Goal: Task Accomplishment & Management: Use online tool/utility

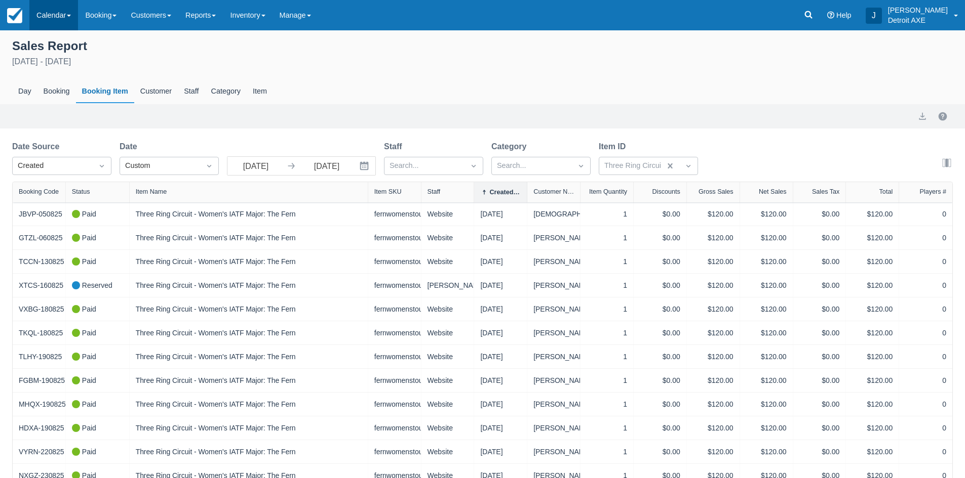
scroll to position [60, 0]
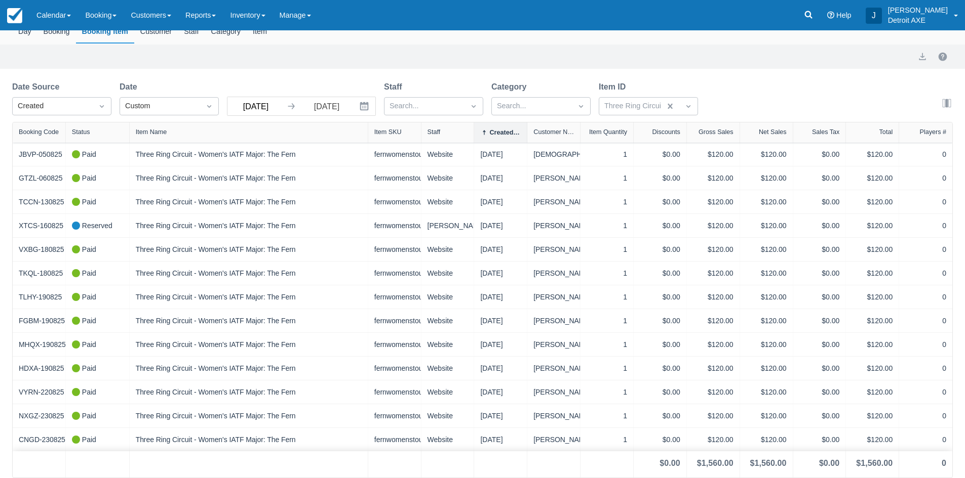
click at [254, 104] on input "[DATE]" at bounding box center [255, 106] width 57 height 18
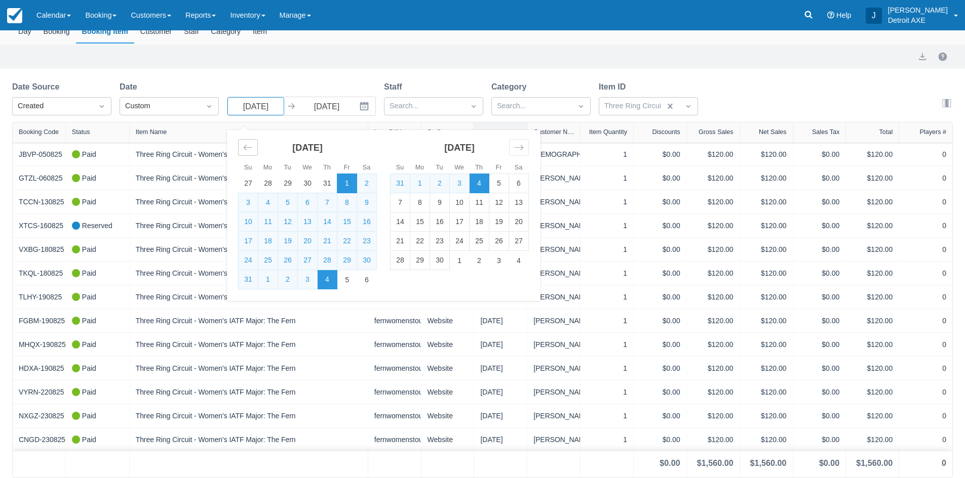
click at [246, 151] on icon "Move backward to switch to the previous month." at bounding box center [248, 148] width 10 height 10
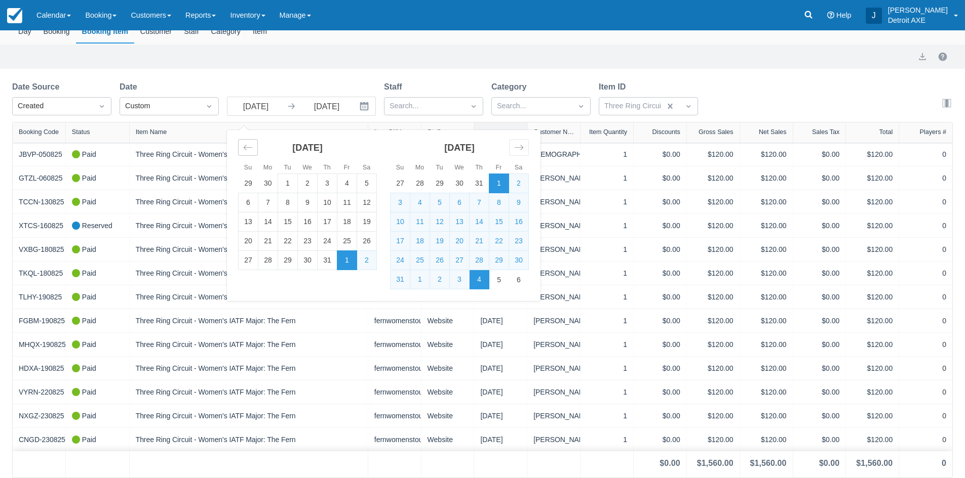
click at [247, 151] on icon "Move backward to switch to the previous month." at bounding box center [248, 148] width 10 height 10
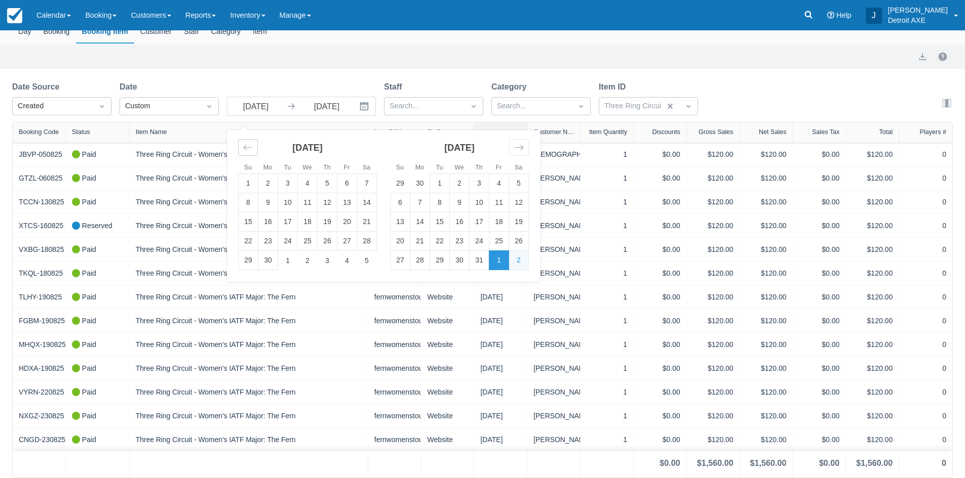
click at [247, 151] on icon "Move backward to switch to the previous month." at bounding box center [248, 148] width 10 height 10
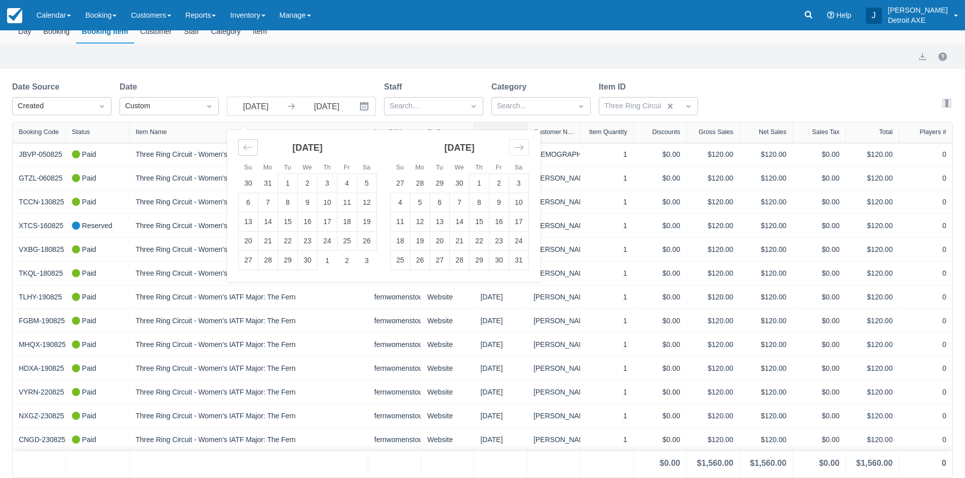
click at [247, 151] on icon "Move backward to switch to the previous month." at bounding box center [248, 148] width 10 height 10
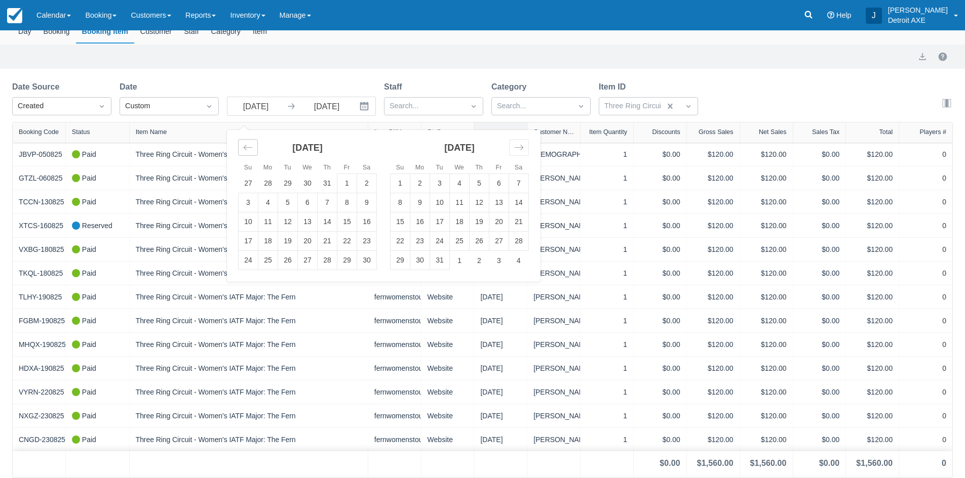
click at [247, 151] on icon "Move backward to switch to the previous month." at bounding box center [248, 148] width 10 height 10
click at [251, 147] on icon "Move backward to switch to the previous month." at bounding box center [248, 148] width 10 height 10
drag, startPoint x: 324, startPoint y: 186, endPoint x: 465, endPoint y: 173, distance: 141.9
click at [328, 186] on td "1" at bounding box center [327, 183] width 20 height 19
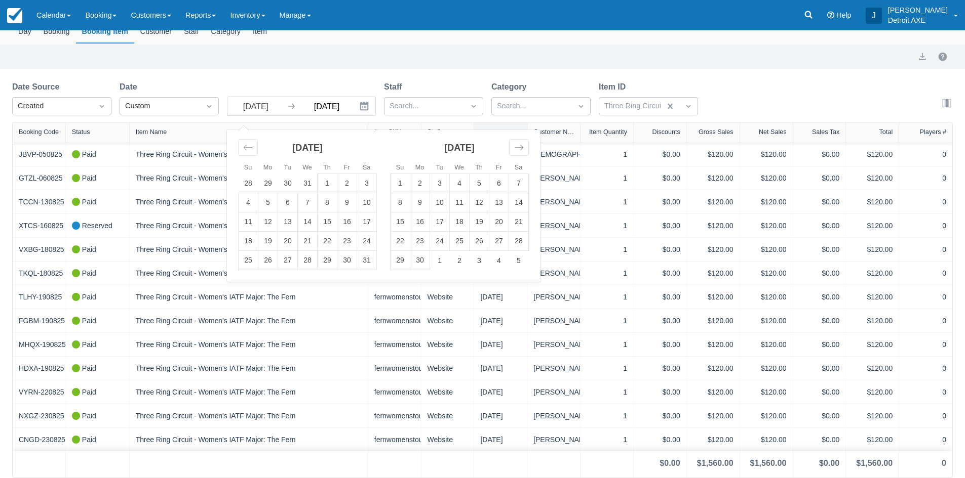
type input "[DATE]"
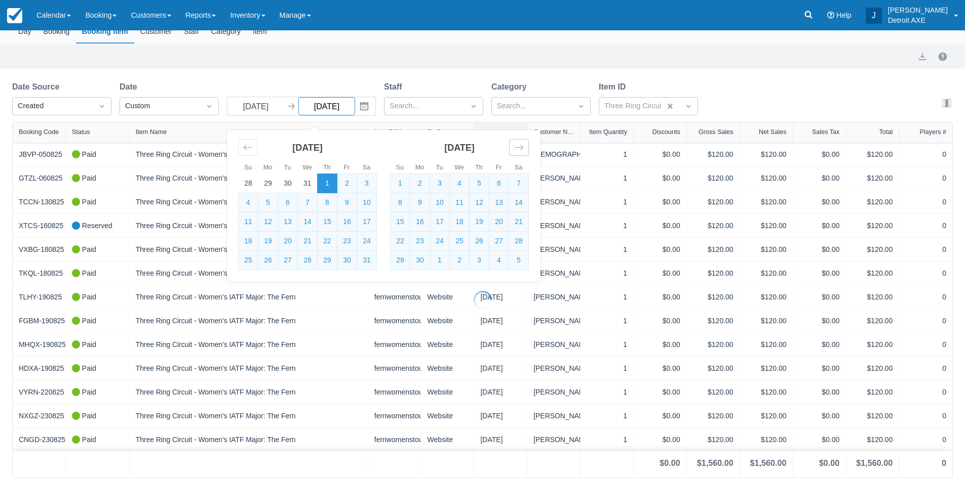
select select "20"
click at [515, 148] on icon "Move forward to switch to the next month." at bounding box center [519, 148] width 10 height 10
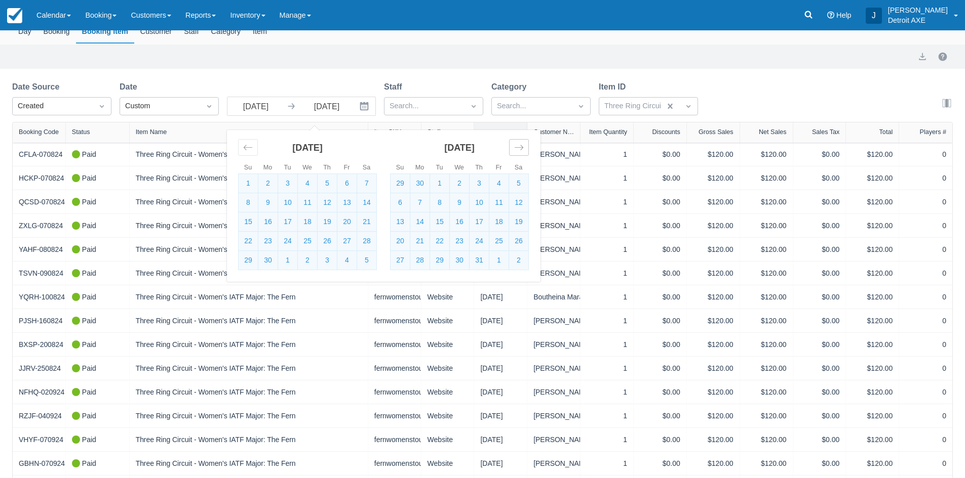
click at [515, 148] on icon "Move forward to switch to the next month." at bounding box center [519, 148] width 10 height 10
click at [271, 221] on td "14" at bounding box center [268, 222] width 20 height 19
type input "[DATE]"
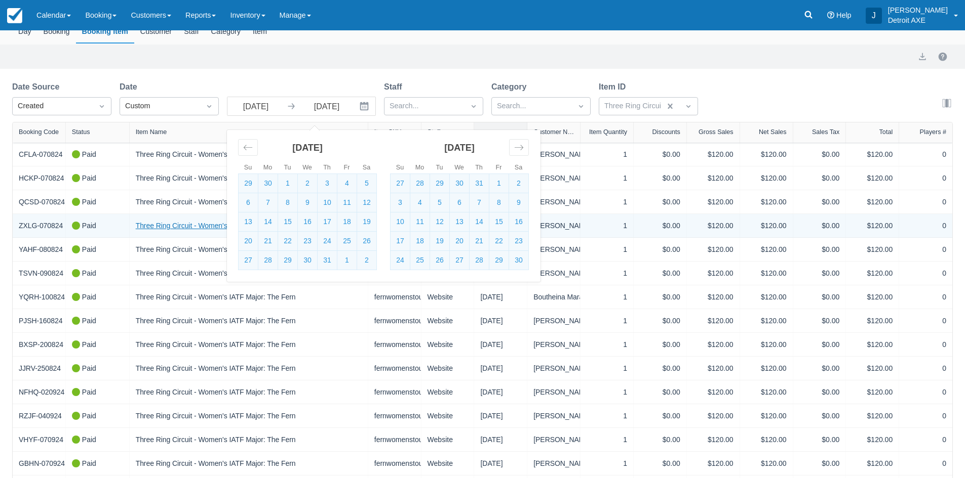
select select "20"
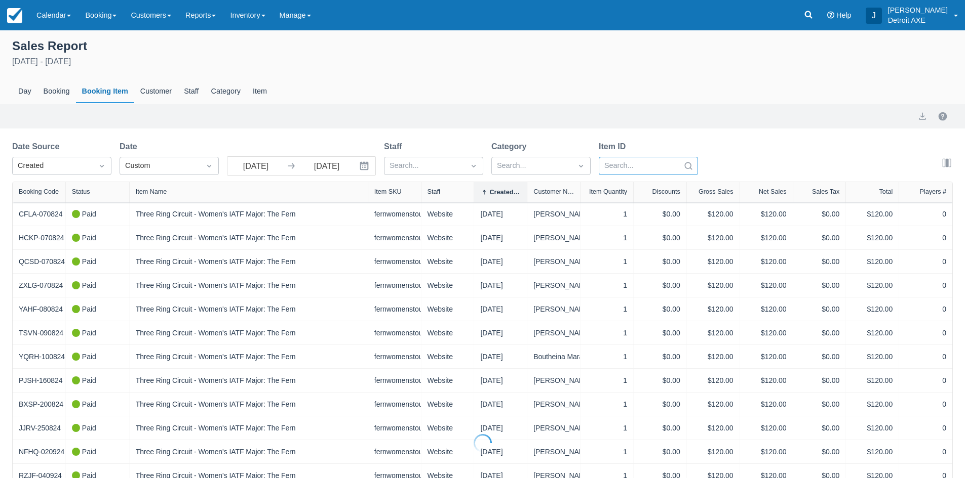
select select "20"
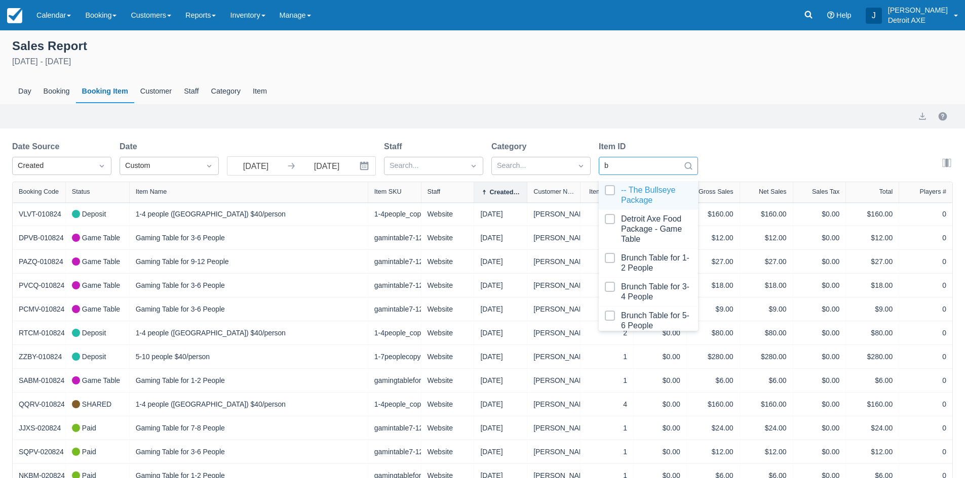
type input "be"
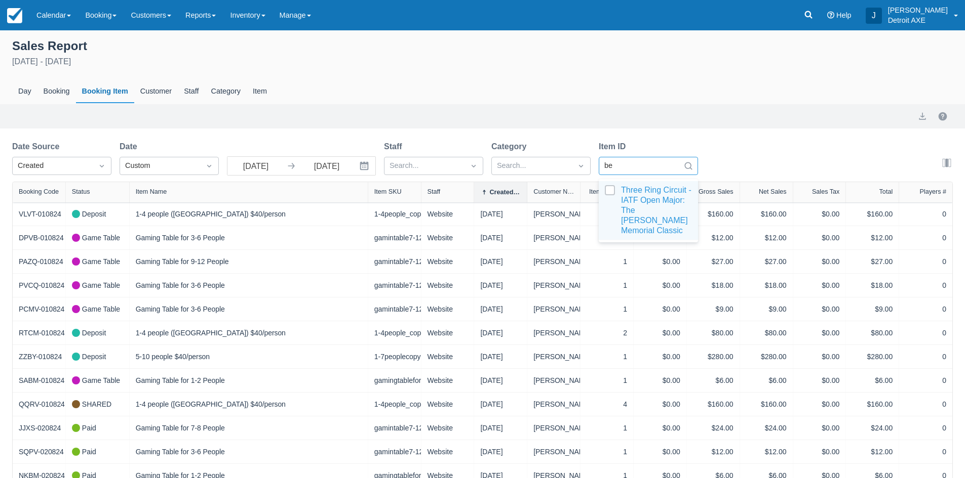
click at [633, 203] on div at bounding box center [648, 210] width 87 height 51
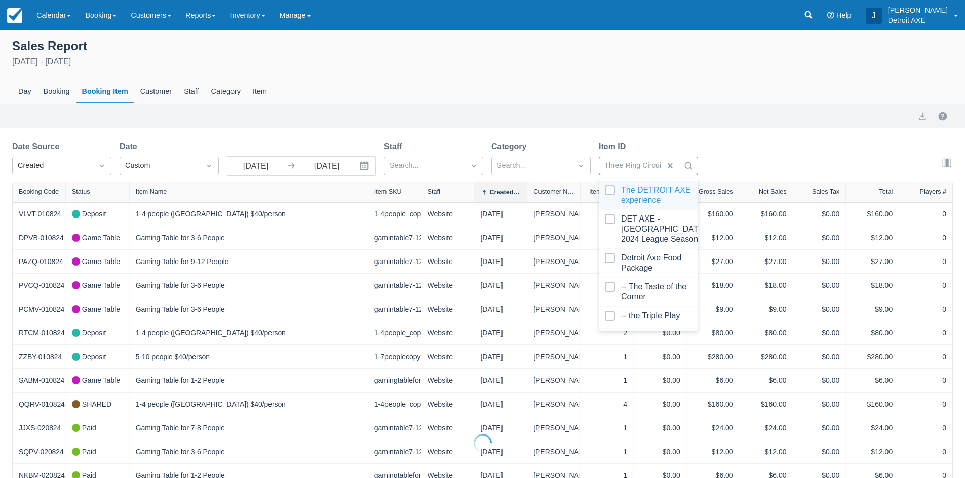
select select "20"
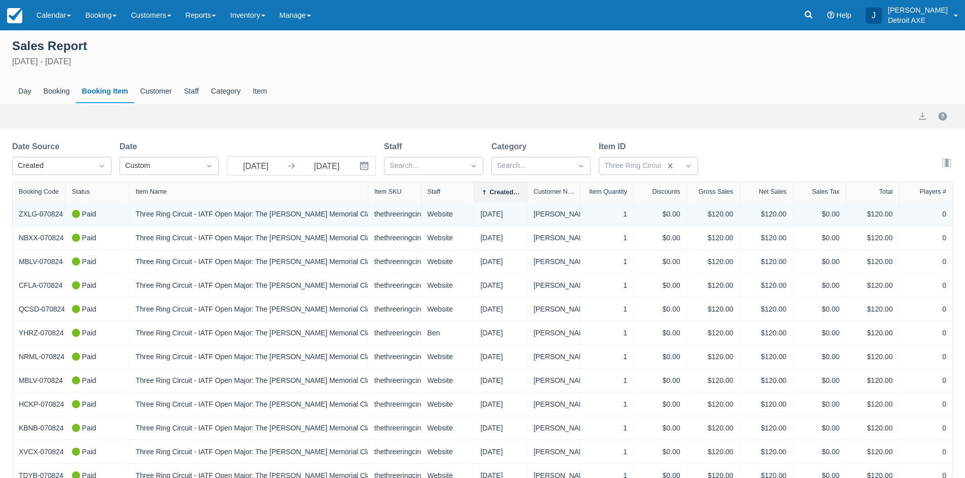
drag, startPoint x: 724, startPoint y: 152, endPoint x: 661, endPoint y: 206, distance: 82.6
click at [724, 153] on div "Date Source Created Date Custom [DATE] Navigate forward to interact with the ca…" at bounding box center [482, 161] width 940 height 41
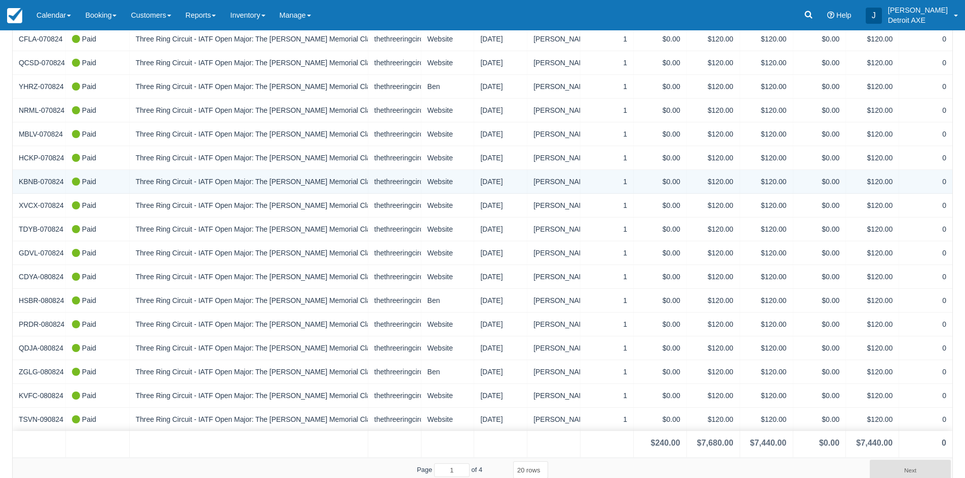
scroll to position [251, 0]
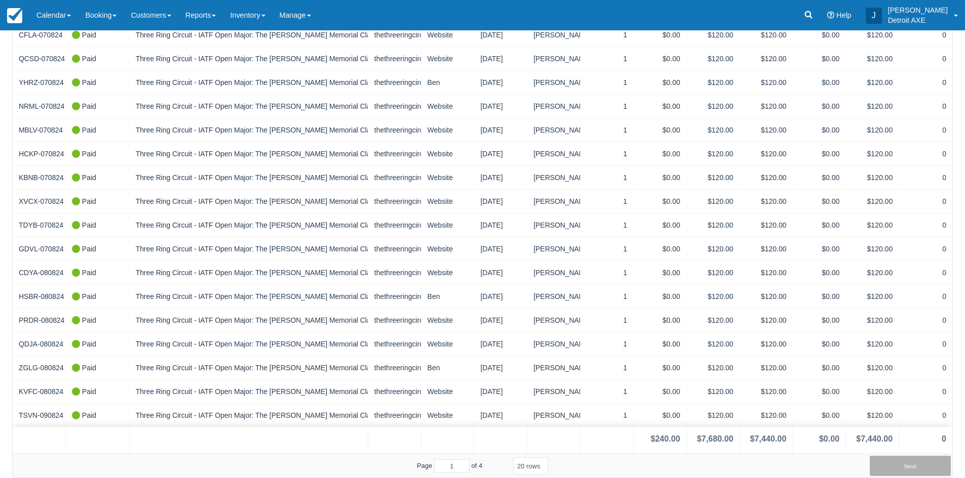
click at [913, 466] on button "Next" at bounding box center [909, 466] width 81 height 20
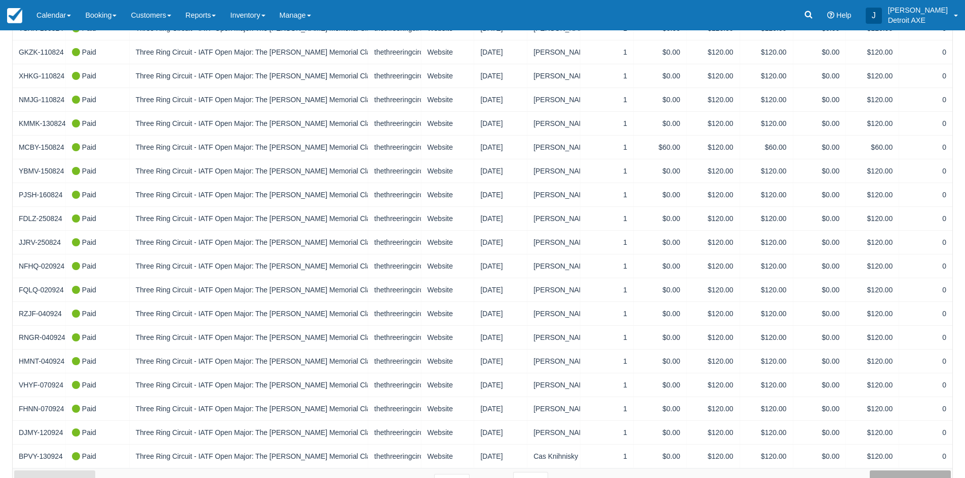
scroll to position [224, 0]
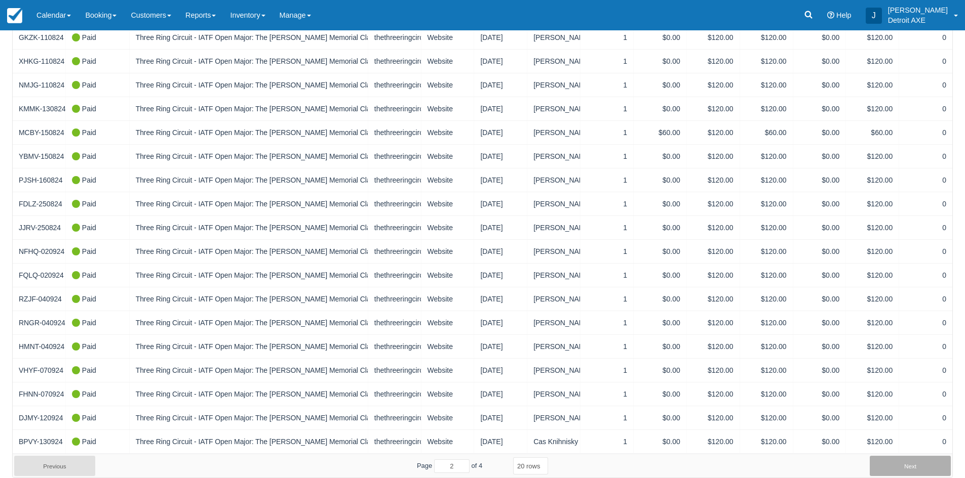
click at [913, 465] on button "Next" at bounding box center [909, 466] width 81 height 20
click at [912, 462] on button "Next" at bounding box center [909, 466] width 81 height 20
type input "4"
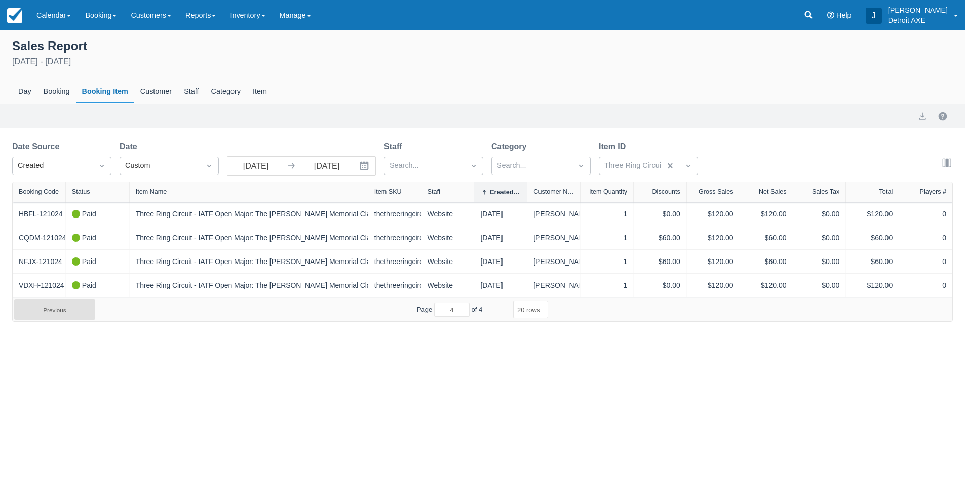
scroll to position [0, 0]
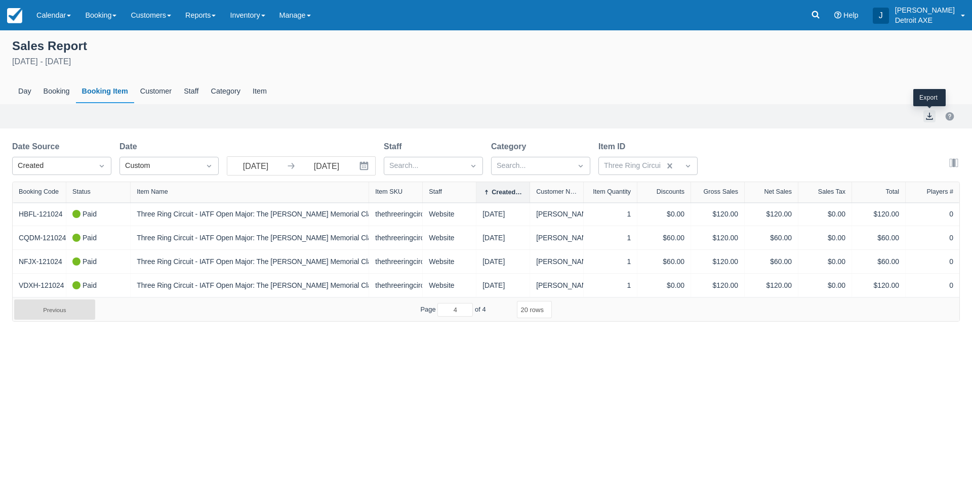
click at [927, 114] on button "export" at bounding box center [930, 116] width 12 height 12
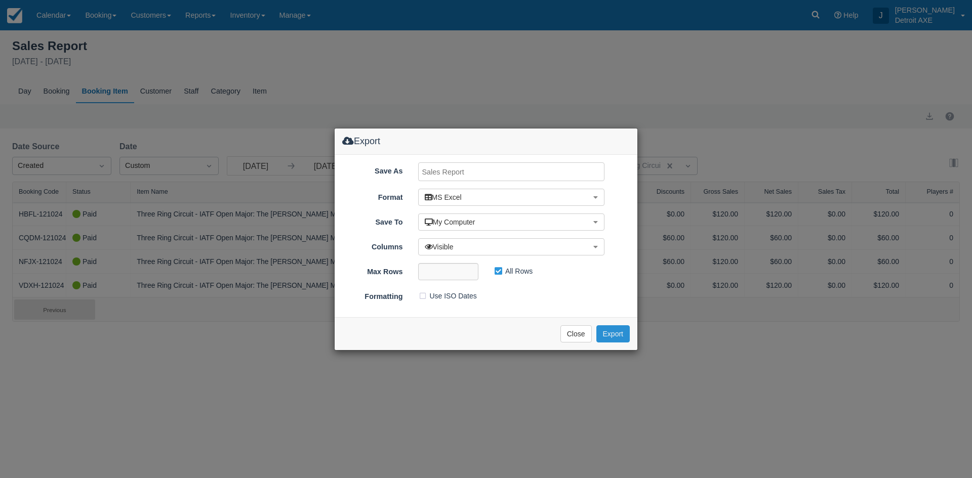
click at [615, 336] on button "Export" at bounding box center [612, 334] width 33 height 17
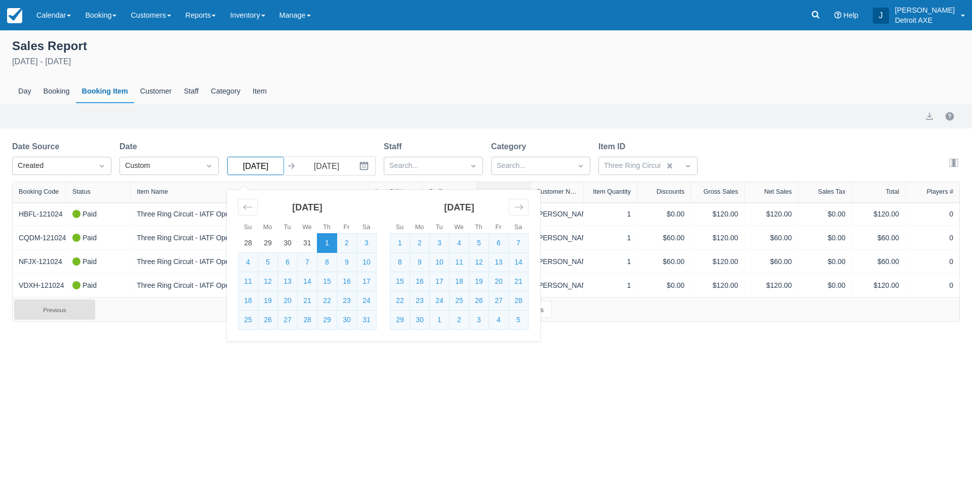
click at [255, 162] on input "[DATE]" at bounding box center [255, 166] width 57 height 18
click at [523, 205] on icon "Move forward to switch to the next month." at bounding box center [519, 208] width 10 height 10
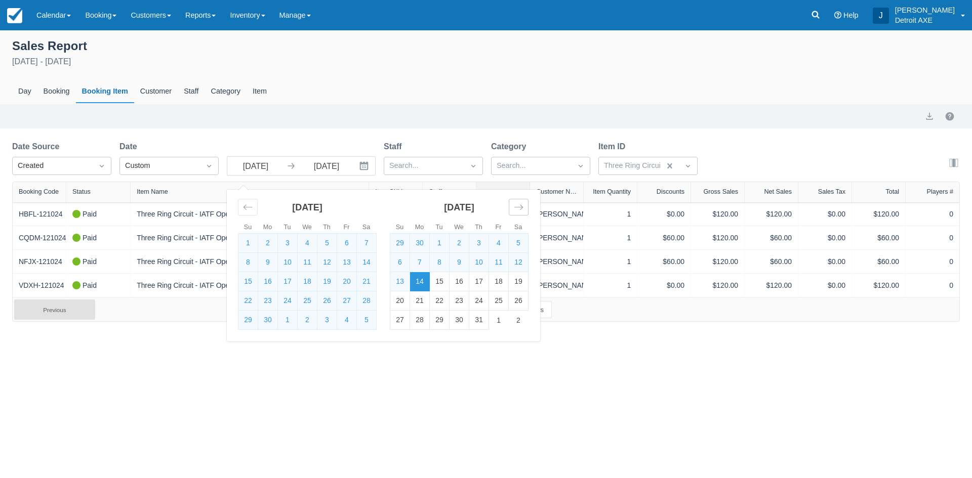
click at [523, 205] on icon "Move forward to switch to the next month." at bounding box center [519, 208] width 10 height 10
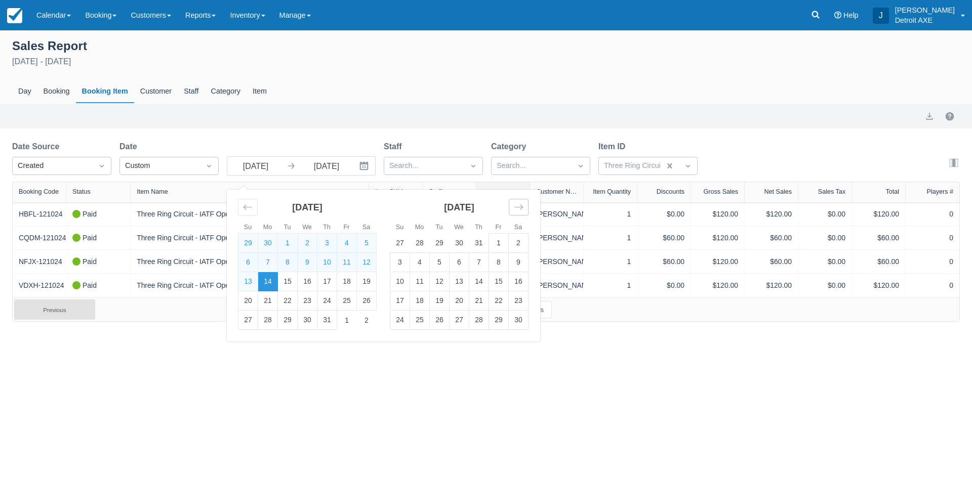
click at [523, 205] on icon "Move forward to switch to the next month." at bounding box center [519, 208] width 10 height 10
click at [523, 206] on icon "Move forward to switch to the next month." at bounding box center [519, 208] width 10 height 10
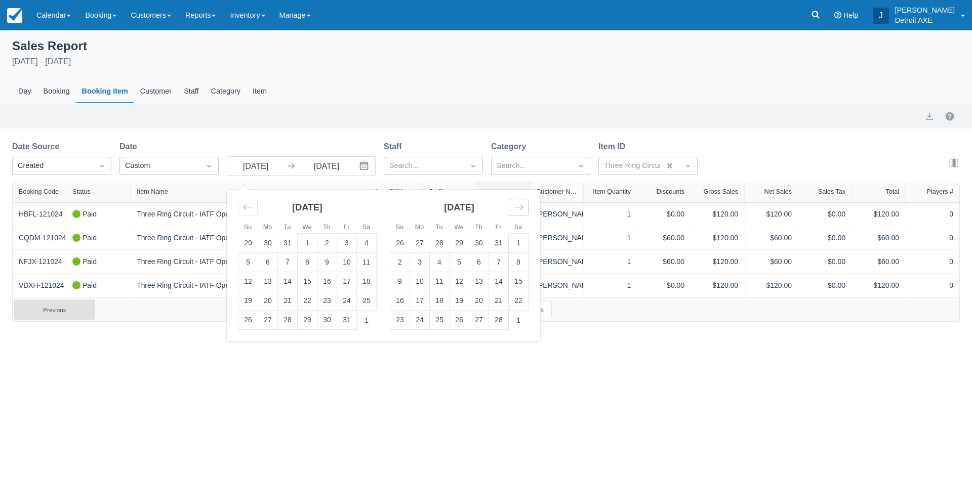
click at [523, 206] on icon "Move forward to switch to the next month." at bounding box center [519, 208] width 10 height 10
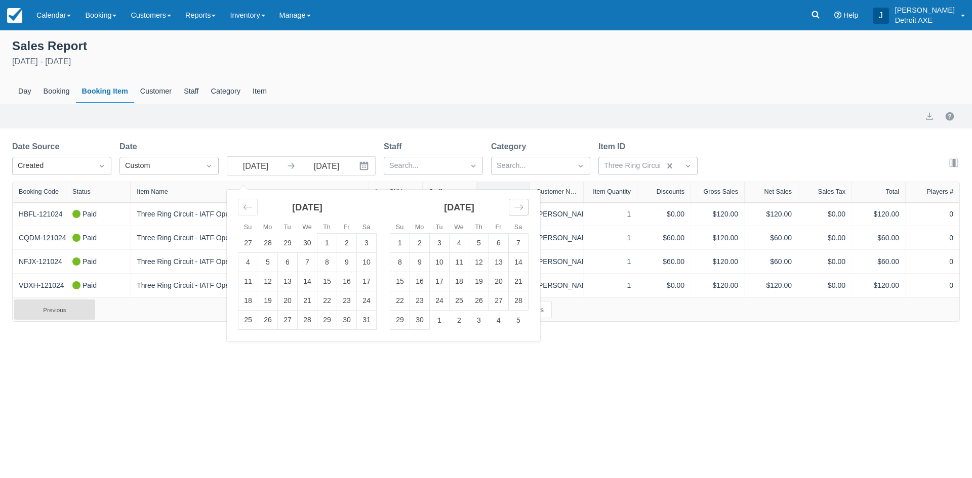
click at [523, 206] on icon "Move forward to switch to the next month." at bounding box center [519, 208] width 10 height 10
click at [499, 240] on td "1" at bounding box center [499, 243] width 20 height 19
type input "[DATE]"
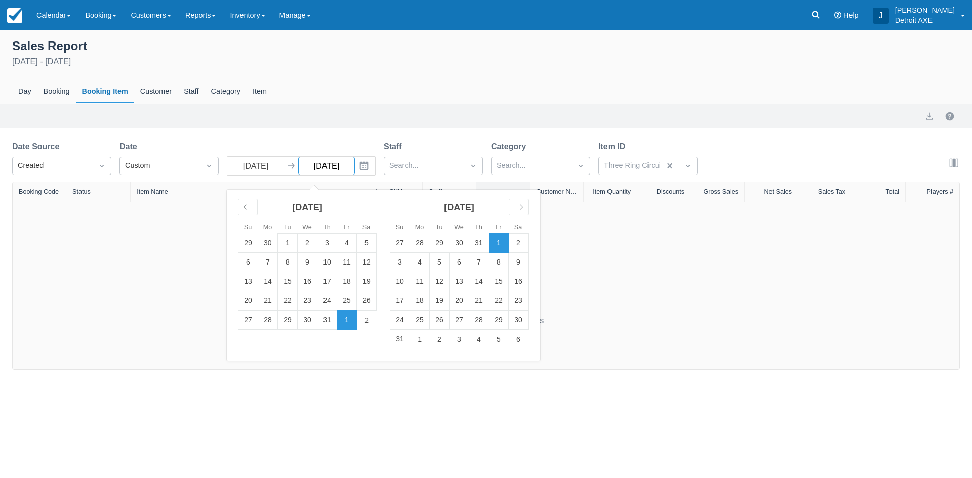
click at [339, 165] on input "[DATE]" at bounding box center [326, 166] width 57 height 18
click at [344, 167] on input "[DATE]" at bounding box center [326, 166] width 57 height 18
type input "[DATE]"
select select "20"
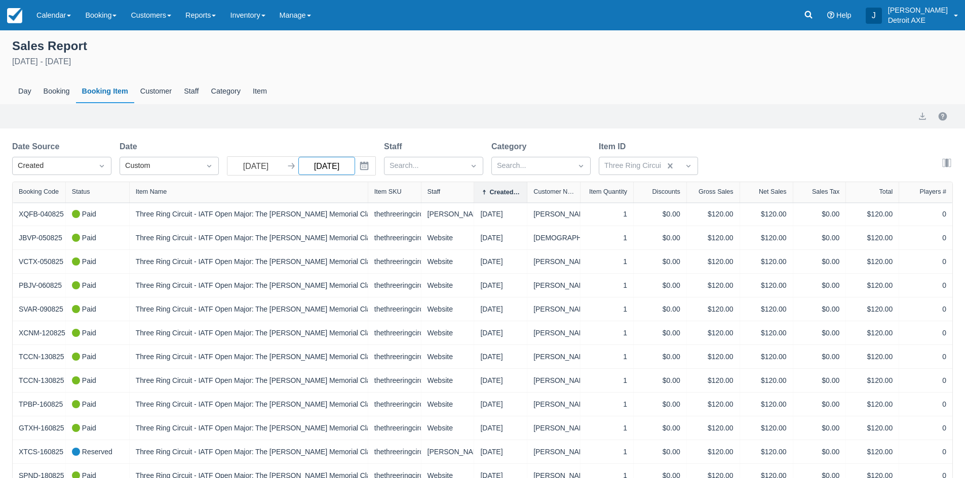
type input "[DATE]"
drag, startPoint x: 893, startPoint y: 145, endPoint x: 919, endPoint y: 132, distance: 29.2
click at [905, 139] on div "Sales Report [DATE] - [DATE] Day Booking Booking Item Customer Staff Category I…" at bounding box center [482, 379] width 965 height 699
click at [926, 119] on button "export" at bounding box center [922, 116] width 12 height 12
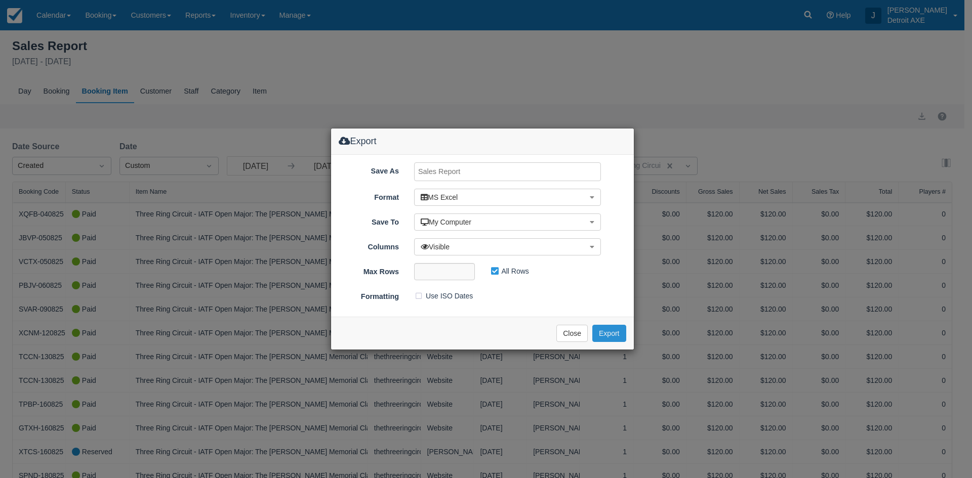
click at [613, 337] on button "Export" at bounding box center [608, 333] width 33 height 17
